Goal: Task Accomplishment & Management: Use online tool/utility

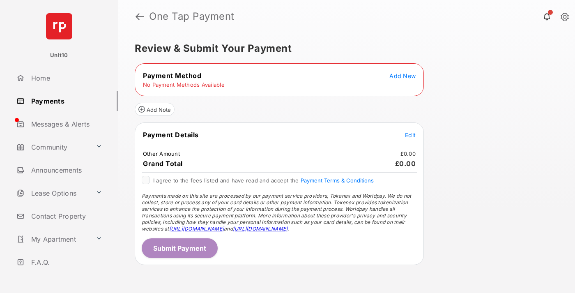
click at [403, 76] on span "Add New" at bounding box center [403, 75] width 26 height 7
